Goal: Go to known website: Access a specific website the user already knows

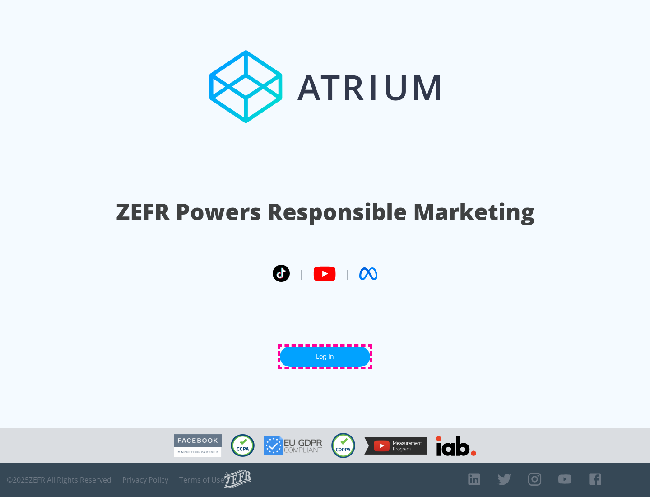
click at [325, 356] on link "Log In" at bounding box center [325, 356] width 90 height 20
